Goal: Register for event/course

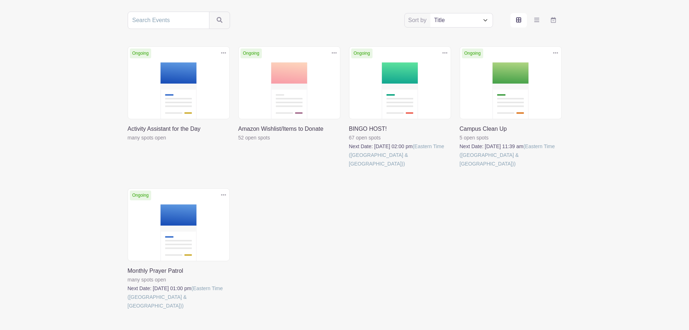
scroll to position [145, 0]
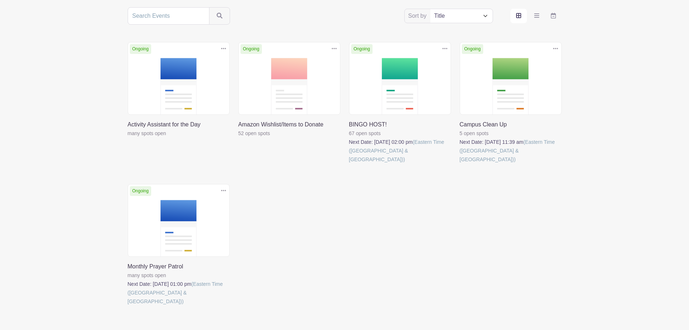
click at [238, 137] on link at bounding box center [238, 137] width 0 height 0
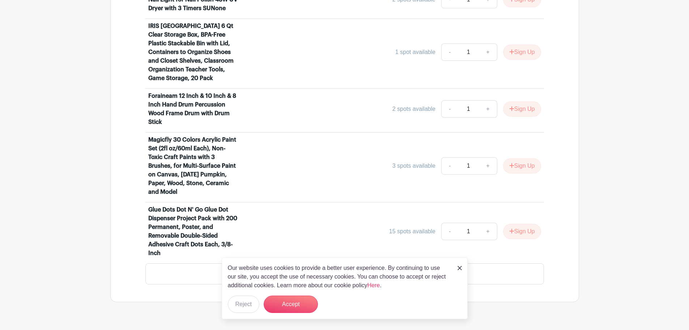
scroll to position [1085, 0]
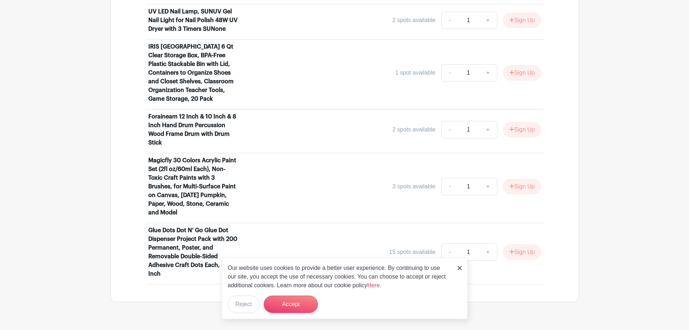
click at [456, 266] on div "Our website uses cookies to provide a better user experience. By continuing to …" at bounding box center [345, 287] width 246 height 61
click at [464, 266] on div "Our website uses cookies to provide a better user experience. By continuing to …" at bounding box center [345, 287] width 246 height 61
click at [281, 304] on button "Accept" at bounding box center [291, 303] width 54 height 17
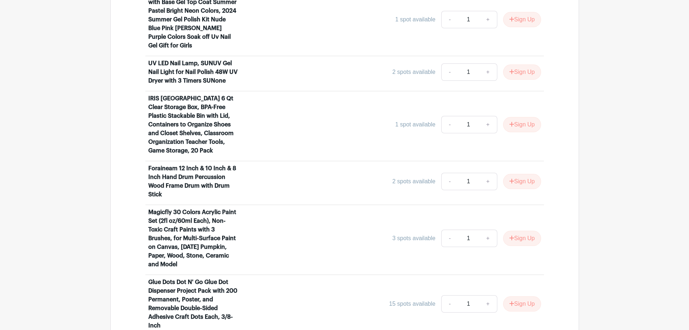
scroll to position [976, 0]
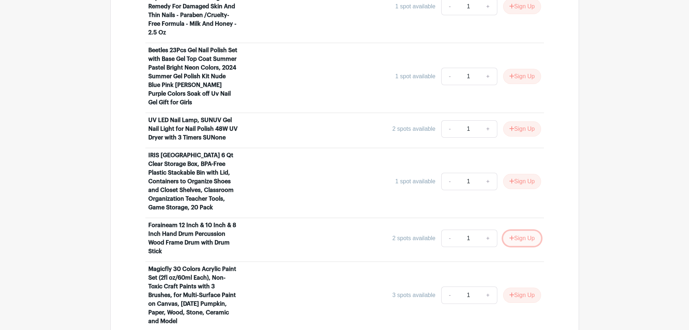
click at [516, 230] on button "Sign Up" at bounding box center [522, 237] width 38 height 15
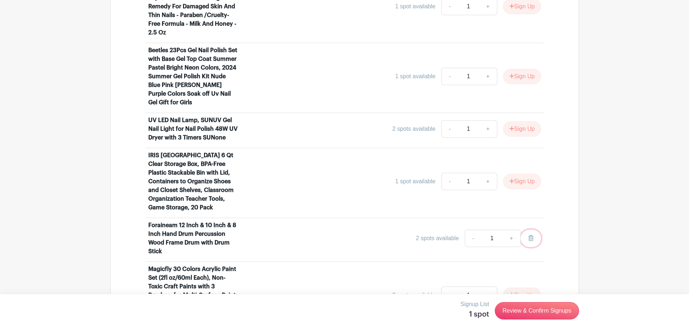
click at [529, 235] on icon at bounding box center [530, 238] width 5 height 6
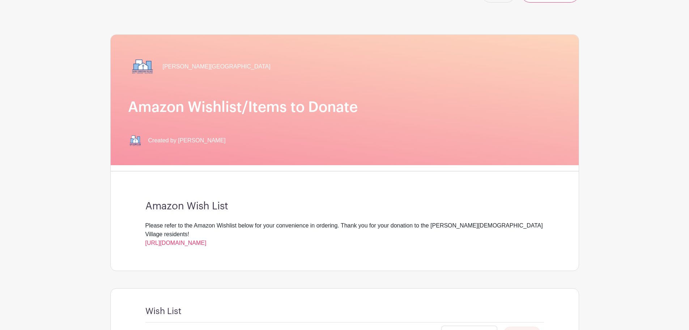
scroll to position [0, 0]
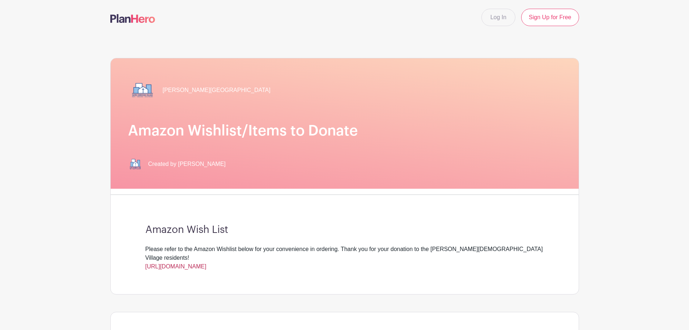
click at [207, 263] on link "[URL][DOMAIN_NAME]" at bounding box center [175, 266] width 61 height 6
